Goal: Task Accomplishment & Management: Use online tool/utility

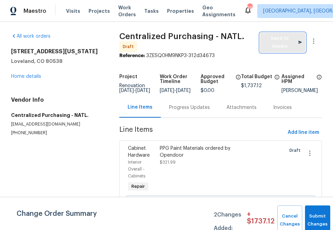
click at [264, 48] on span "Send to Vendor" at bounding box center [283, 43] width 39 height 16
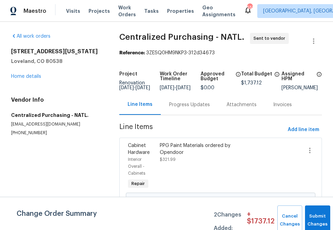
click at [88, 15] on div "Visits Projects Work Orders Tasks Properties Geo Assignments" at bounding box center [155, 11] width 178 height 14
click at [91, 12] on span "Projects" at bounding box center [99, 11] width 21 height 7
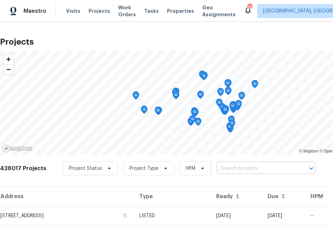
click at [249, 169] on input "text" at bounding box center [256, 168] width 79 height 11
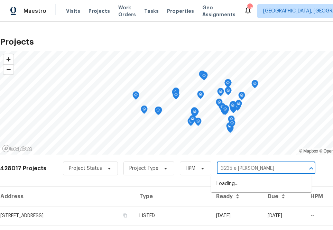
type input "3235 e [PERSON_NAME]"
click at [241, 182] on li "[STREET_ADDRESS][PERSON_NAME]" at bounding box center [261, 183] width 101 height 11
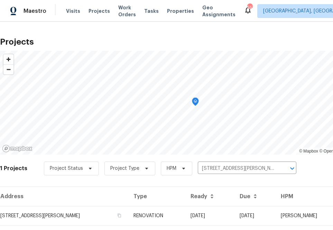
scroll to position [18, 0]
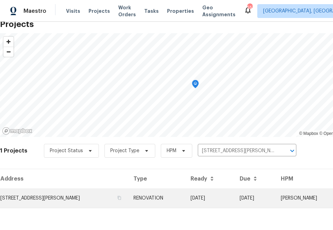
click at [71, 200] on td "[STREET_ADDRESS][PERSON_NAME]" at bounding box center [64, 198] width 128 height 19
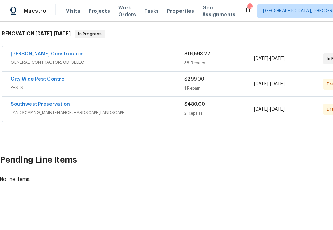
scroll to position [108, 58]
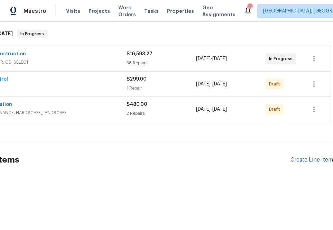
click at [296, 161] on div "Create Line Item" at bounding box center [312, 160] width 43 height 7
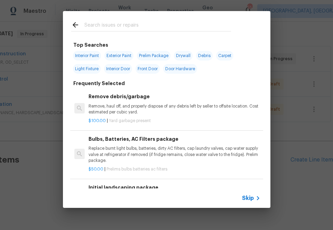
click at [178, 27] on input "text" at bounding box center [157, 26] width 147 height 10
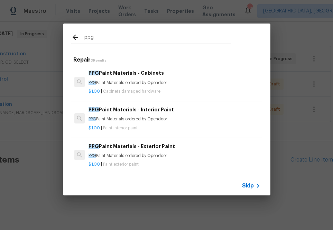
type input "ppg"
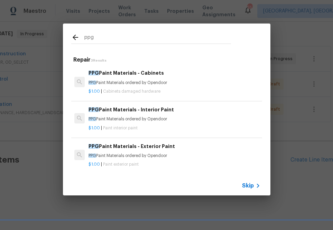
click at [148, 124] on div "$1.00 | Paint interior paint" at bounding box center [175, 127] width 172 height 9
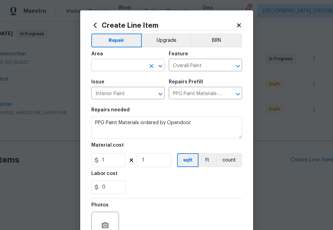
click at [133, 69] on input "text" at bounding box center [118, 66] width 54 height 11
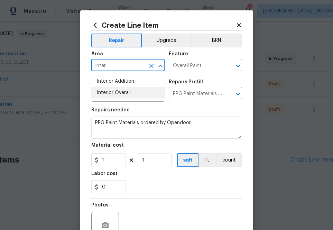
click at [124, 92] on li "Interior Overall" at bounding box center [127, 92] width 73 height 11
type input "Interior Overall"
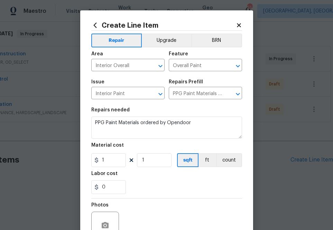
click at [182, 115] on div "Repairs needed" at bounding box center [166, 112] width 151 height 9
click at [117, 152] on figure "Material cost 1 1 sqft ft count" at bounding box center [166, 155] width 151 height 24
click at [116, 157] on input "1" at bounding box center [108, 160] width 35 height 14
paste input "527.69"
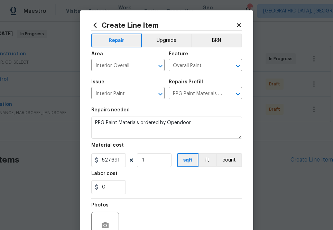
type input "527.69"
click at [145, 183] on div "0" at bounding box center [166, 187] width 151 height 14
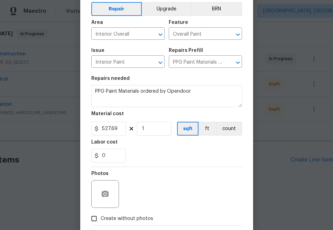
scroll to position [68, 0]
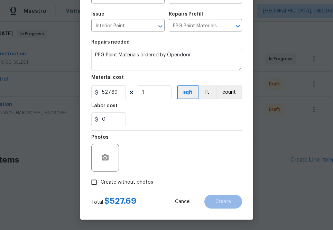
click at [136, 180] on span "Create without photos" at bounding box center [127, 182] width 53 height 7
click at [101, 180] on input "Create without photos" at bounding box center [94, 182] width 13 height 13
checkbox input "true"
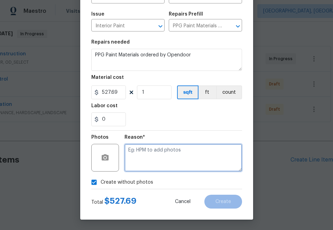
click at [160, 165] on textarea at bounding box center [184, 158] width 118 height 28
type textarea "na"
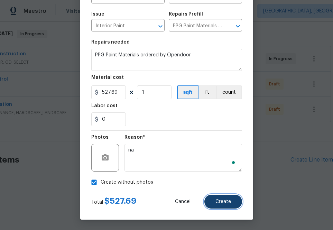
click at [231, 206] on button "Create" at bounding box center [224, 202] width 38 height 14
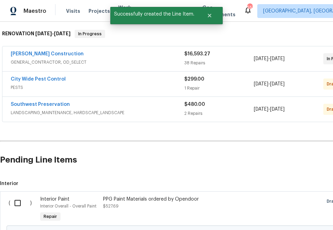
scroll to position [176, 0]
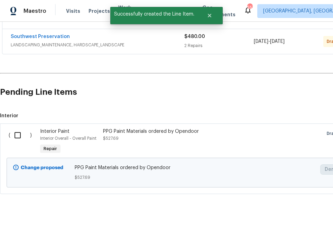
click at [17, 137] on input "checkbox" at bounding box center [20, 135] width 20 height 15
checkbox input "true"
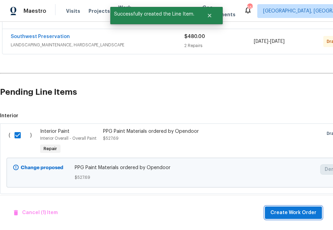
click at [280, 217] on span "Create Work Order" at bounding box center [294, 213] width 46 height 9
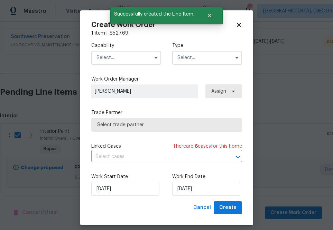
click at [112, 60] on input "text" at bounding box center [126, 58] width 70 height 14
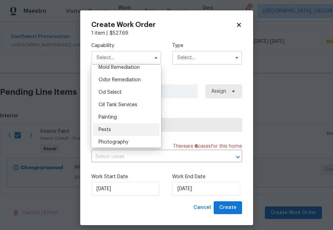
scroll to position [539, 0]
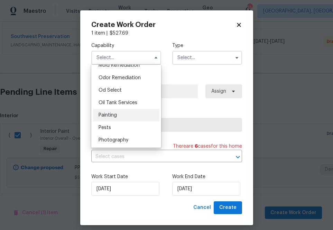
click at [119, 116] on div "Painting" at bounding box center [126, 115] width 66 height 12
type input "Painting"
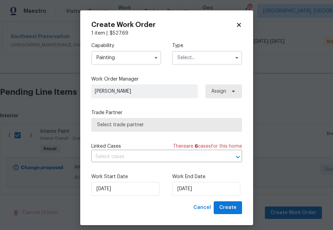
click at [207, 62] on input "text" at bounding box center [207, 58] width 70 height 14
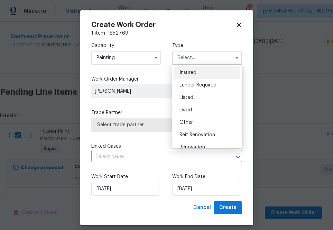
scroll to position [82, 0]
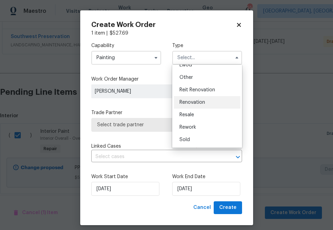
click at [202, 102] on span "Renovation" at bounding box center [193, 102] width 26 height 5
type input "Renovation"
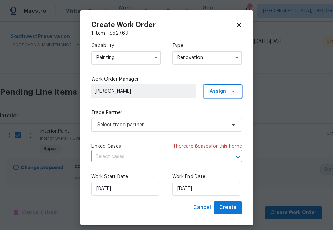
click at [208, 92] on span "Assign" at bounding box center [223, 91] width 38 height 14
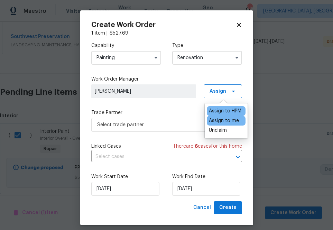
click at [208, 121] on div "Assign to me" at bounding box center [226, 121] width 39 height 10
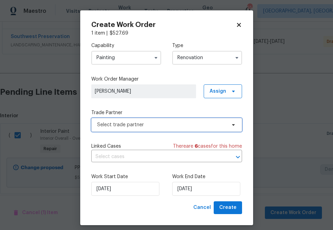
click at [172, 121] on span "Select trade partner" at bounding box center [161, 124] width 129 height 7
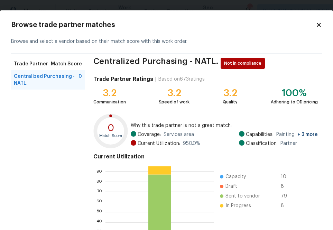
scroll to position [75, 0]
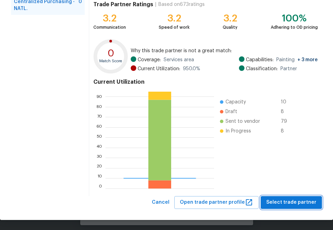
click at [293, 205] on span "Select trade partner" at bounding box center [292, 202] width 50 height 9
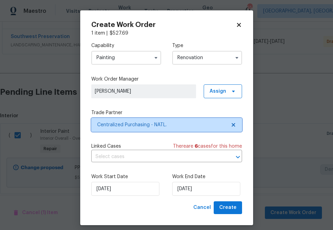
scroll to position [0, 0]
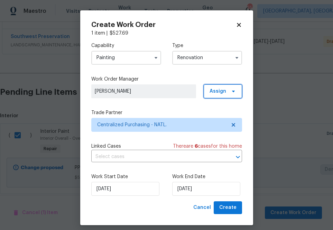
click at [214, 93] on span "Assign" at bounding box center [218, 91] width 17 height 7
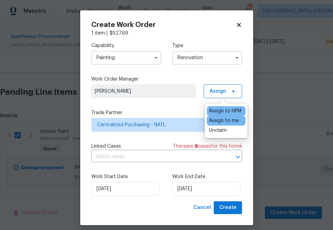
click at [215, 119] on div "Assign to me" at bounding box center [224, 120] width 30 height 7
click at [145, 142] on div "Capability Painting Type Renovation Work Order Manager [PERSON_NAME] Assign Tra…" at bounding box center [166, 119] width 151 height 165
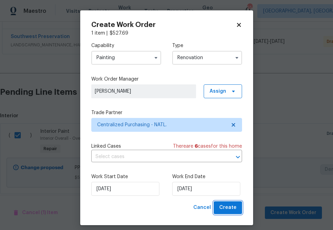
click at [223, 210] on span "Create" at bounding box center [227, 208] width 17 height 9
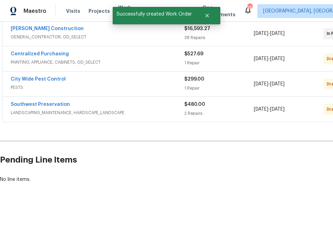
scroll to position [83, 0]
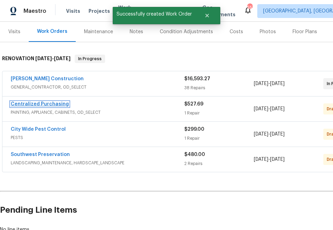
click at [51, 105] on link "Centralized Purchasing" at bounding box center [40, 104] width 58 height 5
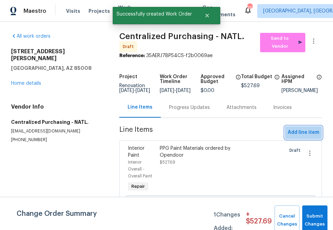
click at [296, 137] on span "Add line item" at bounding box center [303, 132] width 31 height 9
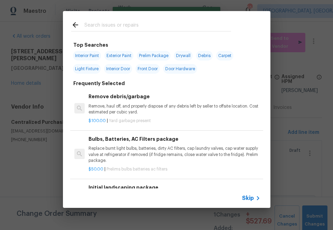
click at [120, 26] on input "text" at bounding box center [157, 26] width 147 height 10
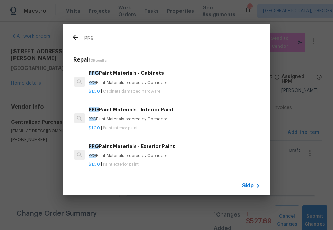
type input "ppg"
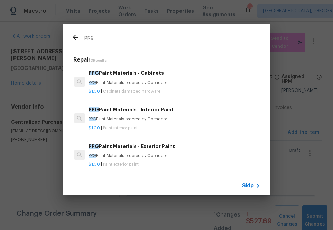
click at [123, 151] on div "PPG Paint Materials - Exterior Paint PPG Paint Materials ordered by Opendoor" at bounding box center [175, 151] width 172 height 17
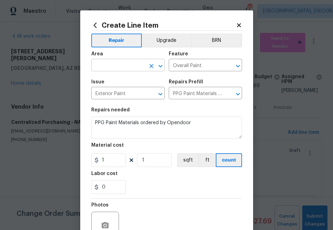
click at [141, 61] on input "text" at bounding box center [118, 66] width 54 height 11
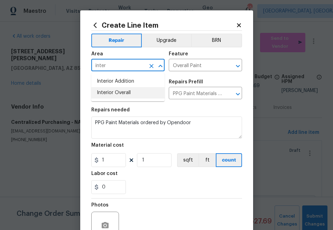
click at [134, 97] on li "Interior Overall" at bounding box center [127, 92] width 73 height 11
type input "Interior Overall"
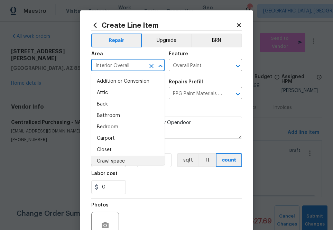
click at [151, 186] on div "0" at bounding box center [166, 187] width 151 height 14
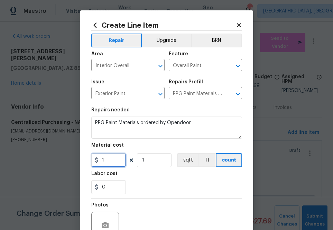
click at [116, 158] on input "1" at bounding box center [108, 160] width 35 height 14
paste input "534.1994079"
type input "534.2"
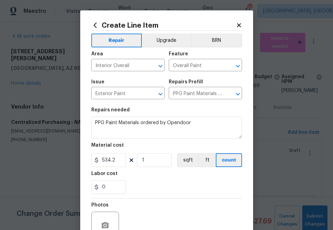
click at [148, 192] on div "0" at bounding box center [166, 187] width 151 height 14
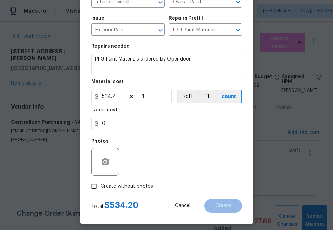
scroll to position [68, 0]
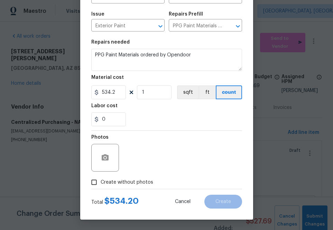
click at [140, 187] on label "Create without photos" at bounding box center [121, 182] width 66 height 13
click at [101, 187] on input "Create without photos" at bounding box center [94, 182] width 13 height 13
checkbox input "true"
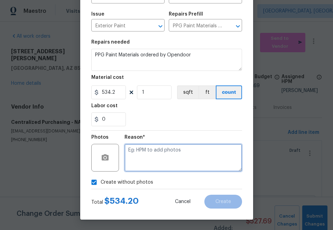
click at [154, 160] on textarea at bounding box center [184, 158] width 118 height 28
type textarea "na"
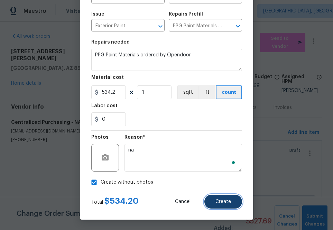
click at [223, 201] on span "Create" at bounding box center [224, 201] width 16 height 5
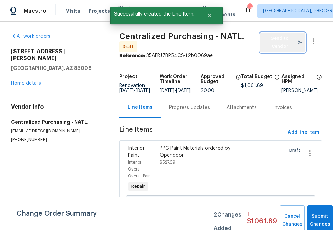
click at [274, 40] on span "Send to Vendor" at bounding box center [283, 43] width 39 height 16
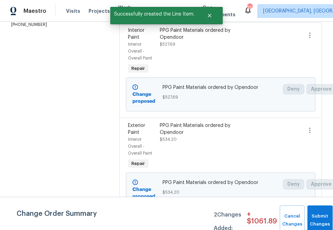
scroll to position [0, 0]
